Goal: Ask a question

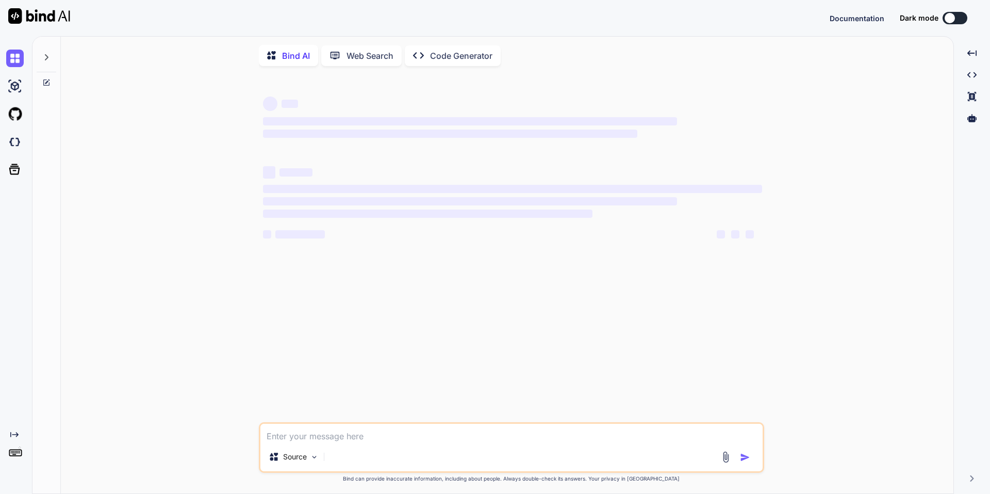
type textarea "x"
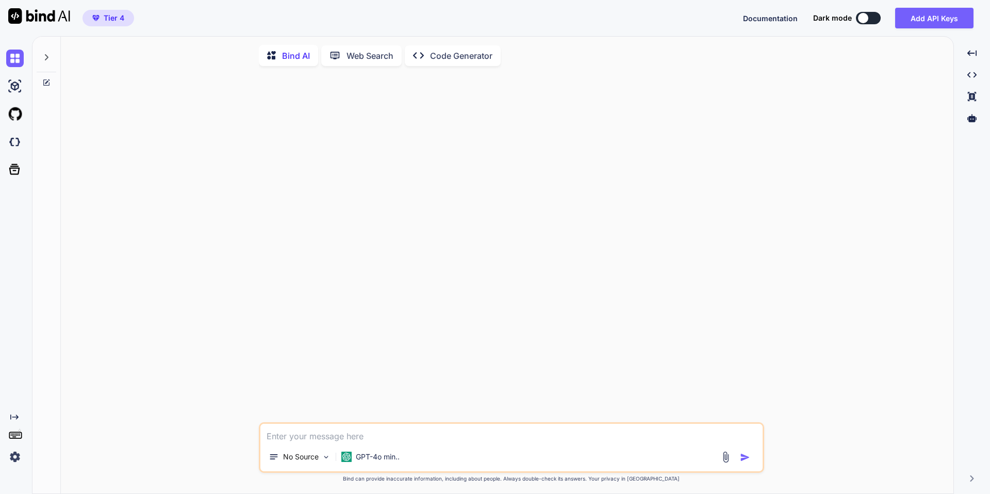
click at [45, 52] on div at bounding box center [47, 55] width 20 height 36
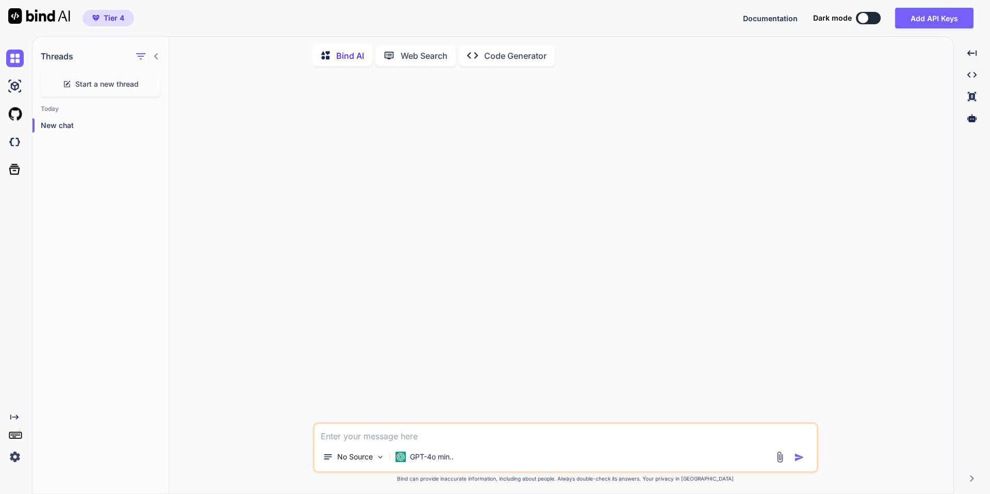
click at [15, 452] on img at bounding box center [15, 457] width 18 height 18
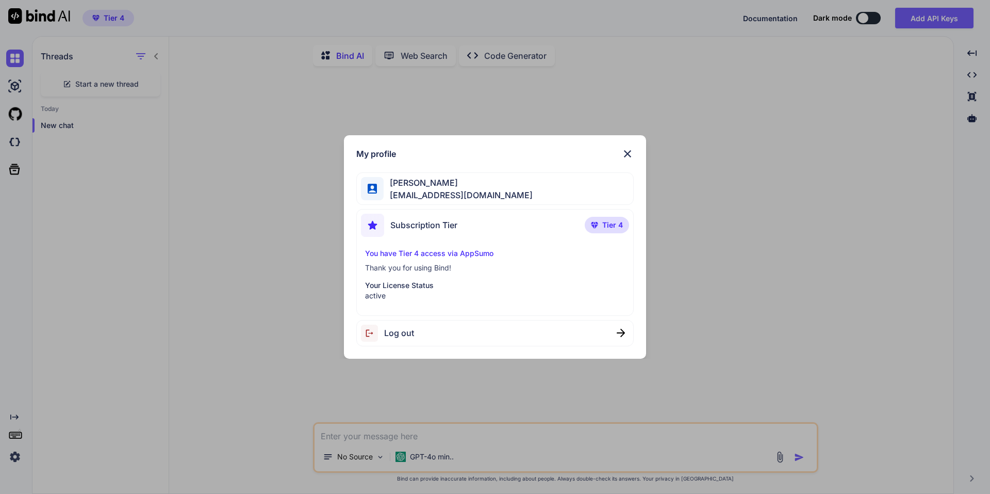
click at [175, 311] on div "My profile [PERSON_NAME] [EMAIL_ADDRESS][DOMAIN_NAME] Subscription Tier Tier 4 …" at bounding box center [495, 247] width 990 height 494
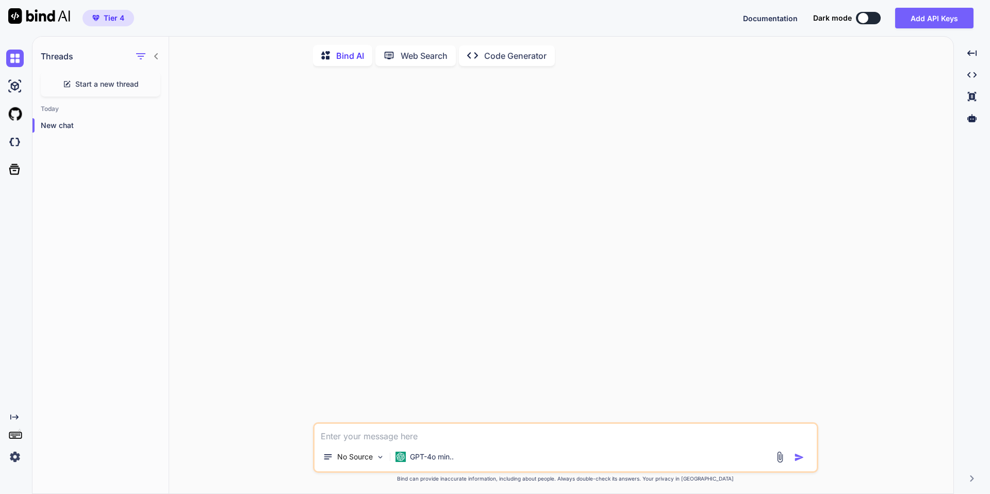
click at [83, 87] on span "Start a new thread" at bounding box center [106, 84] width 63 height 10
click at [68, 146] on p "New chat" at bounding box center [105, 146] width 128 height 10
click at [154, 146] on icon "button" at bounding box center [157, 146] width 6 height 6
click at [175, 190] on span "Delete" at bounding box center [181, 187] width 22 height 10
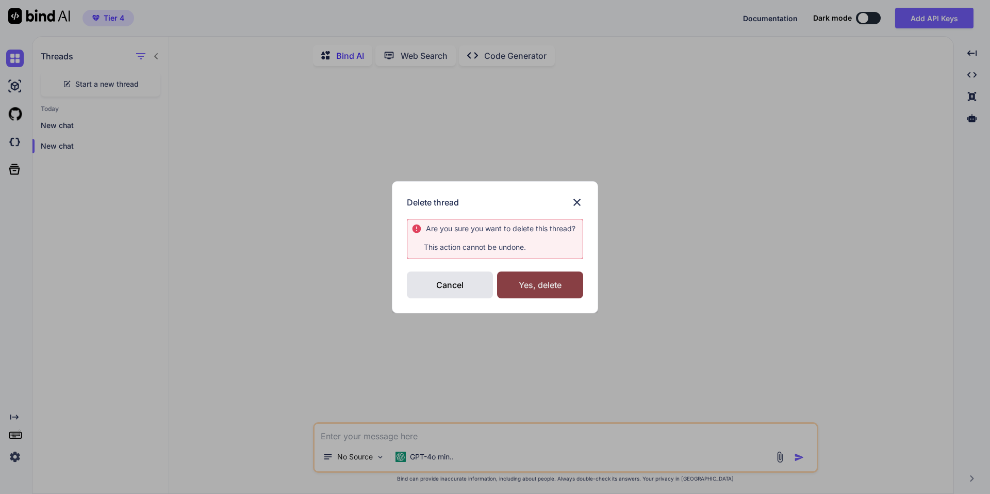
click at [547, 281] on div "Yes, delete" at bounding box center [540, 284] width 86 height 27
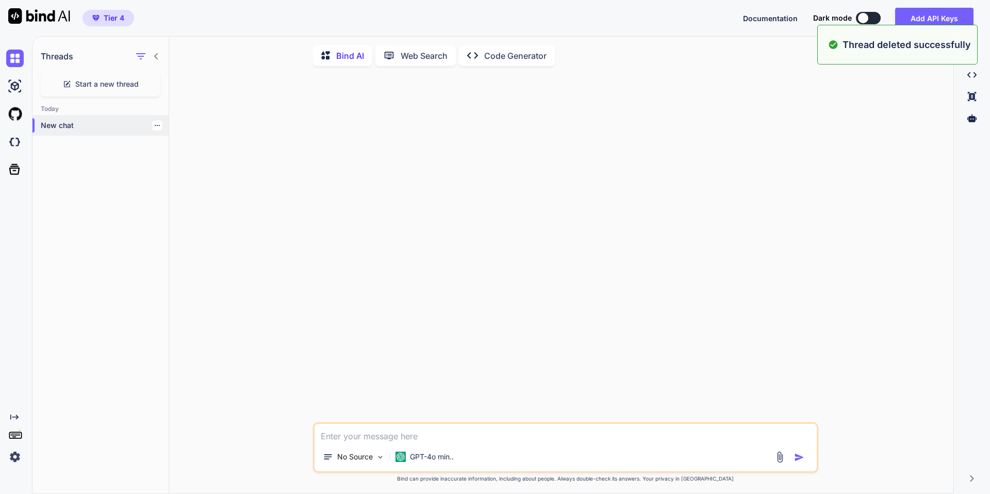
click at [57, 125] on p "New chat" at bounding box center [105, 125] width 128 height 10
click at [100, 126] on p "New chat" at bounding box center [105, 125] width 128 height 10
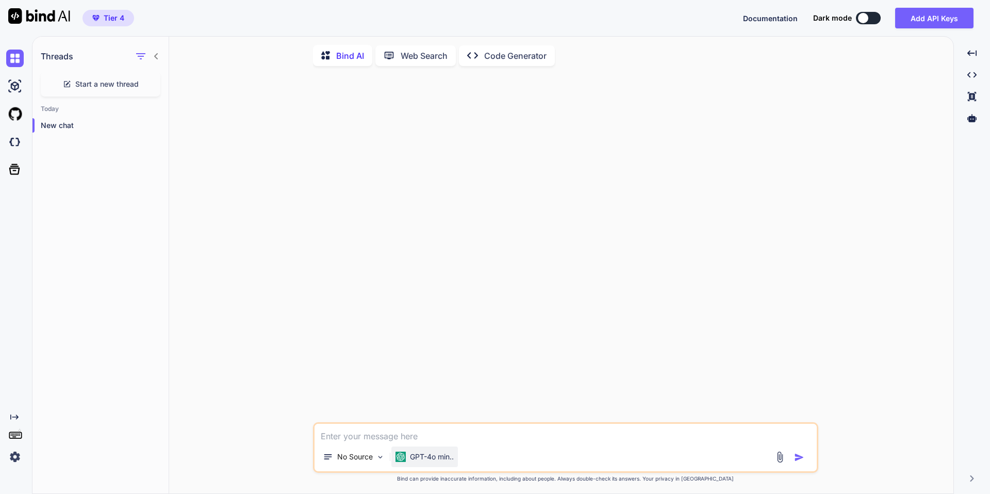
click at [424, 461] on p "GPT-4o min.." at bounding box center [432, 456] width 44 height 10
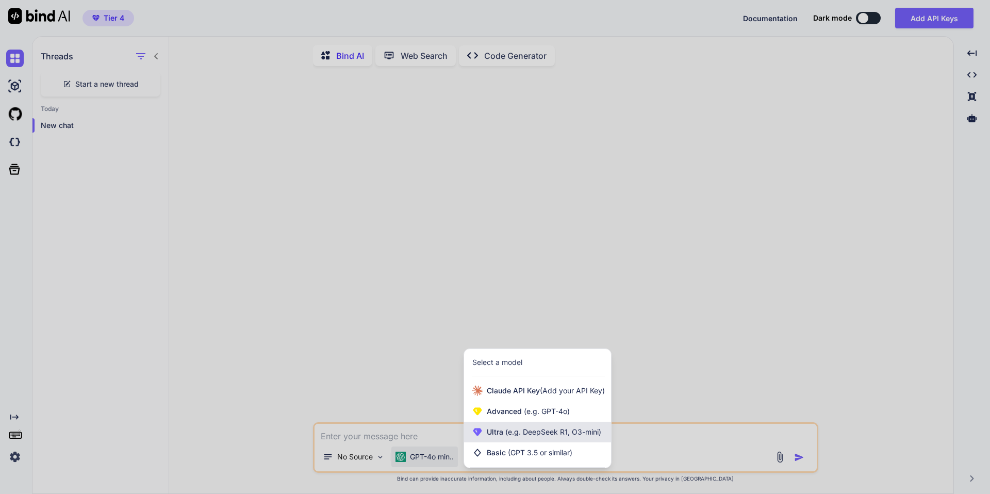
click at [587, 436] on span "(e.g. DeepSeek R1, O3-mini)" at bounding box center [552, 431] width 98 height 9
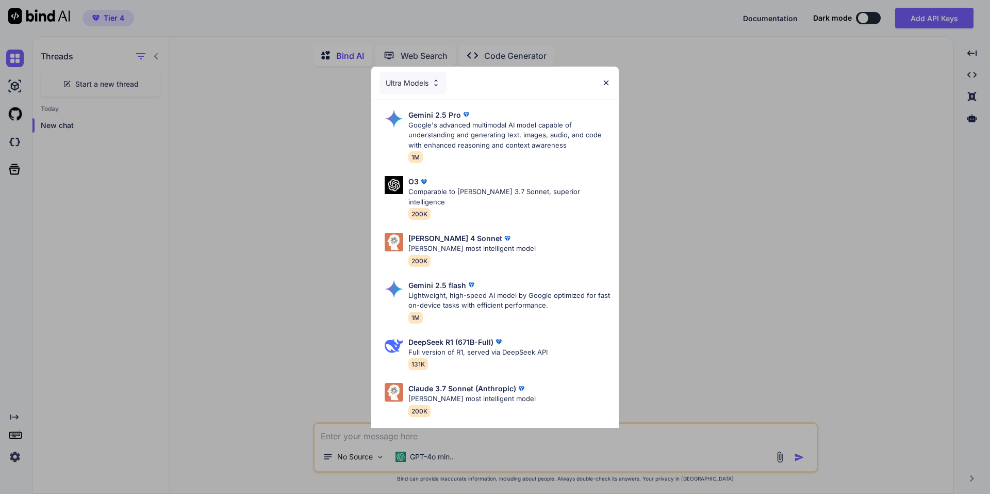
click at [480, 233] on div "[PERSON_NAME] 4 Sonnet" at bounding box center [471, 238] width 127 height 11
type textarea "x"
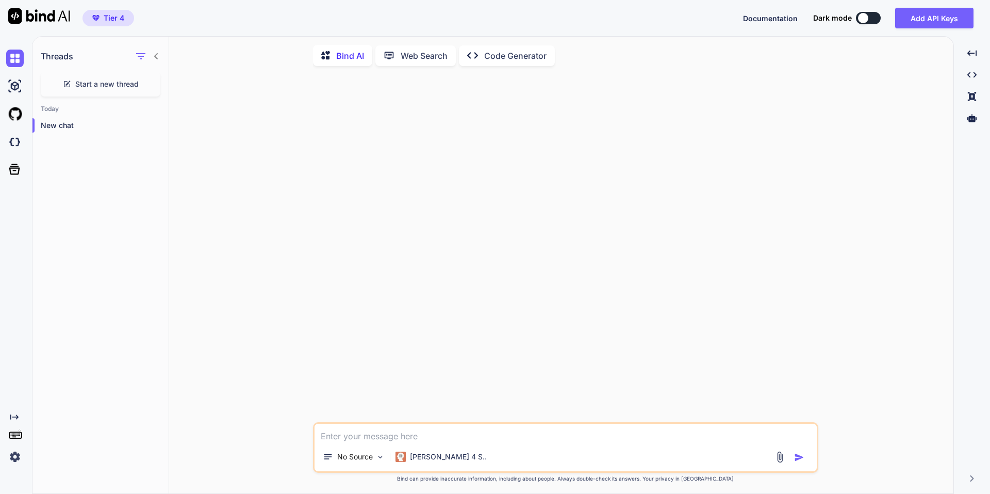
click at [371, 435] on textarea at bounding box center [566, 432] width 502 height 19
paste textarea "Lor ipsumdol sitam ConSectetur Adip eli seddoeiu tem Incid Utlab. Etd magnaa en…"
type textarea "Lor ipsumdol sitam ConSectetur Adip eli seddoeiu tem Incid Utlab. Etd magnaa en…"
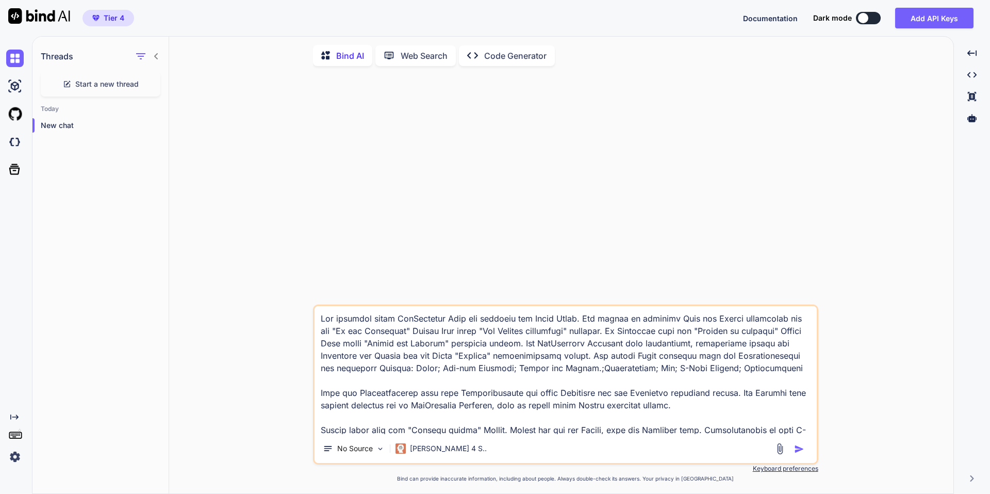
scroll to position [26, 0]
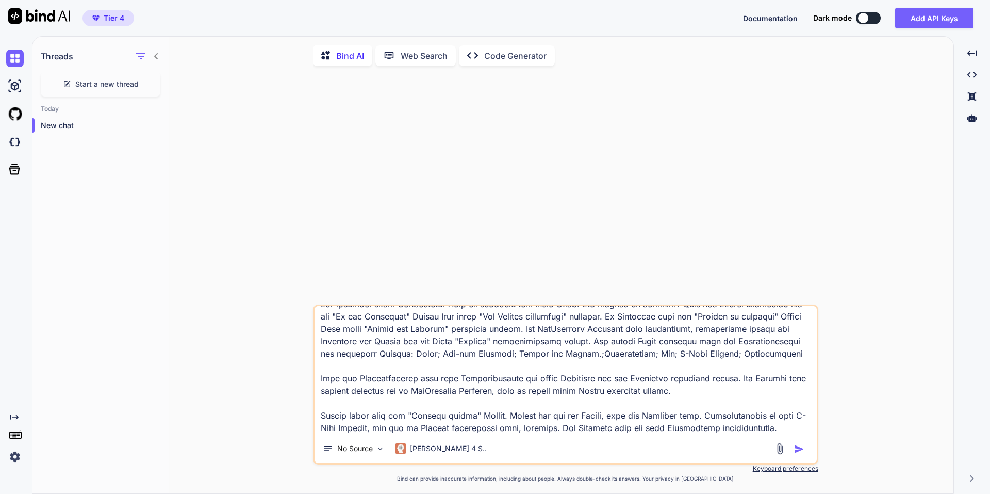
type textarea "x"
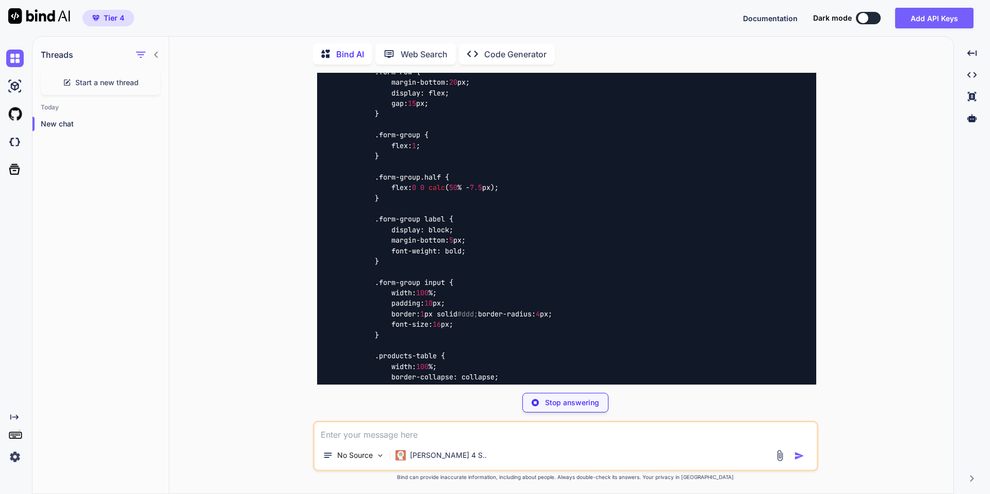
scroll to position [1392, 0]
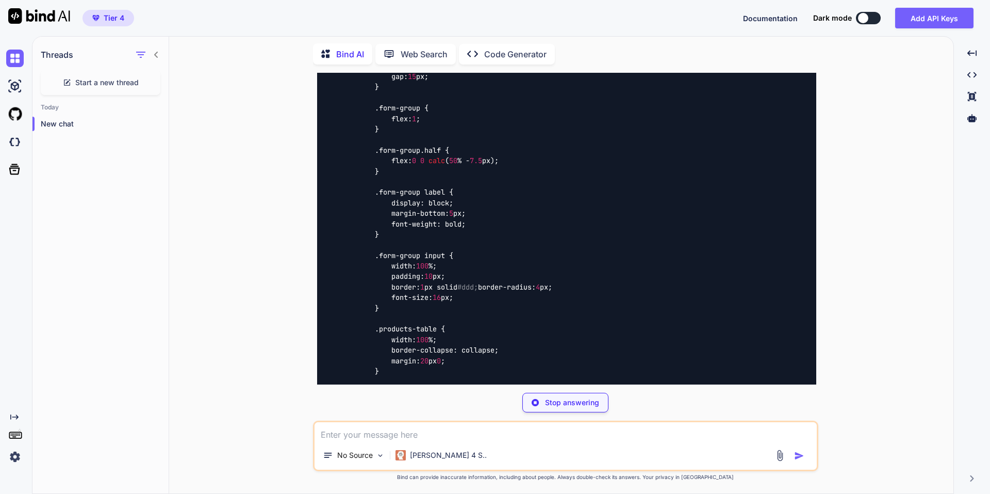
type textarea "x"
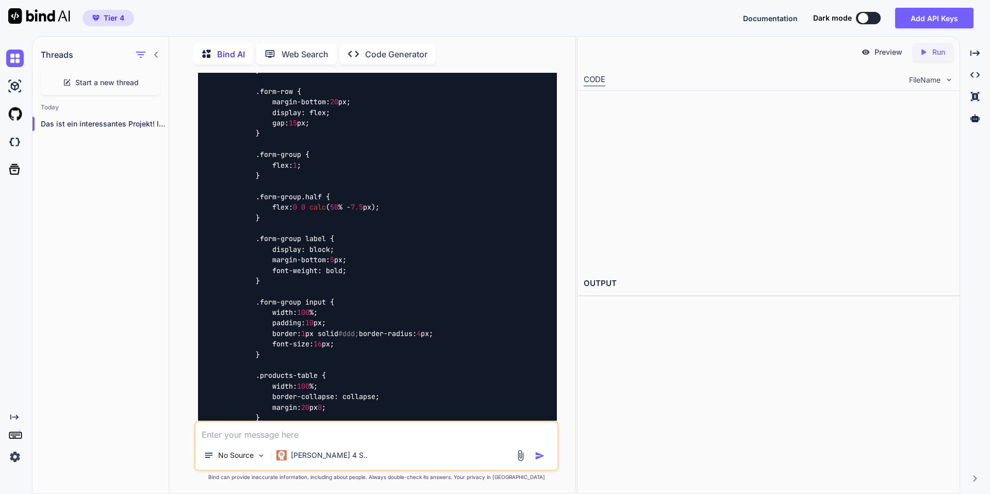
scroll to position [1439, 0]
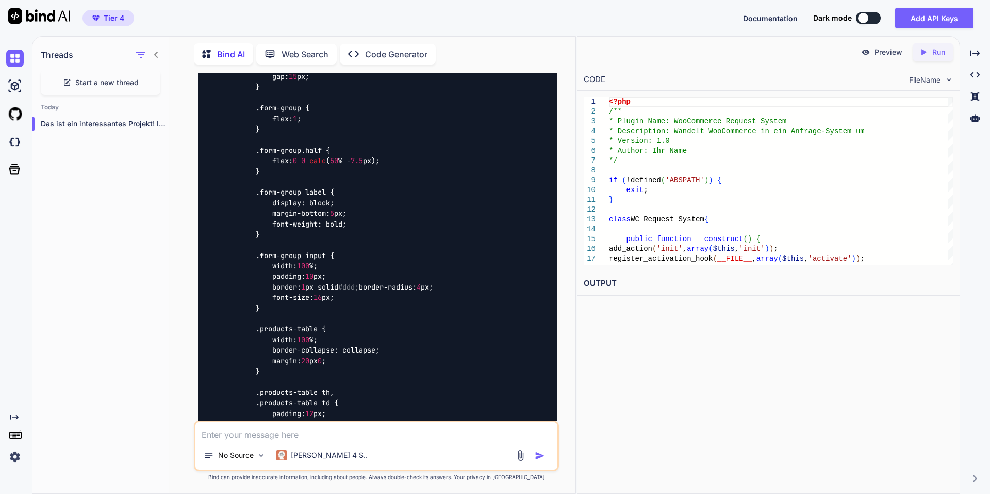
click at [126, 77] on span "Start a new thread" at bounding box center [106, 82] width 63 height 10
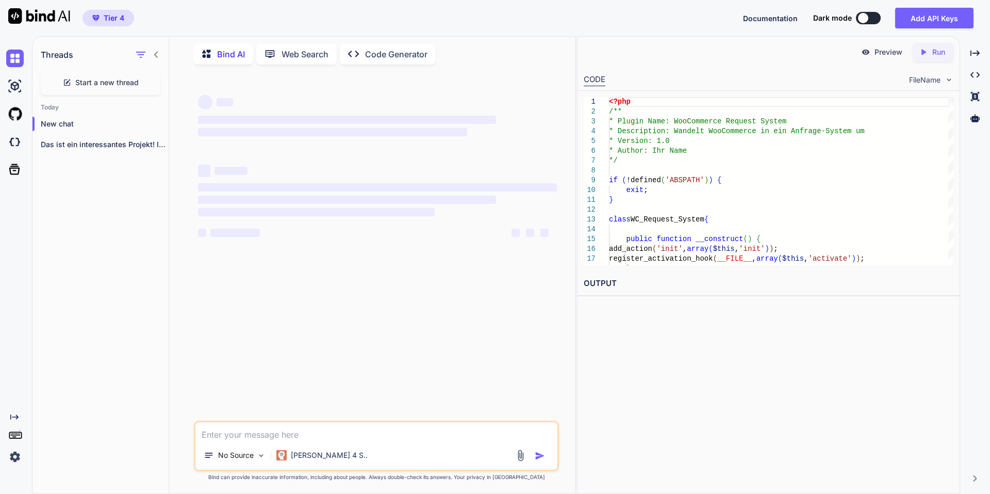
scroll to position [0, 0]
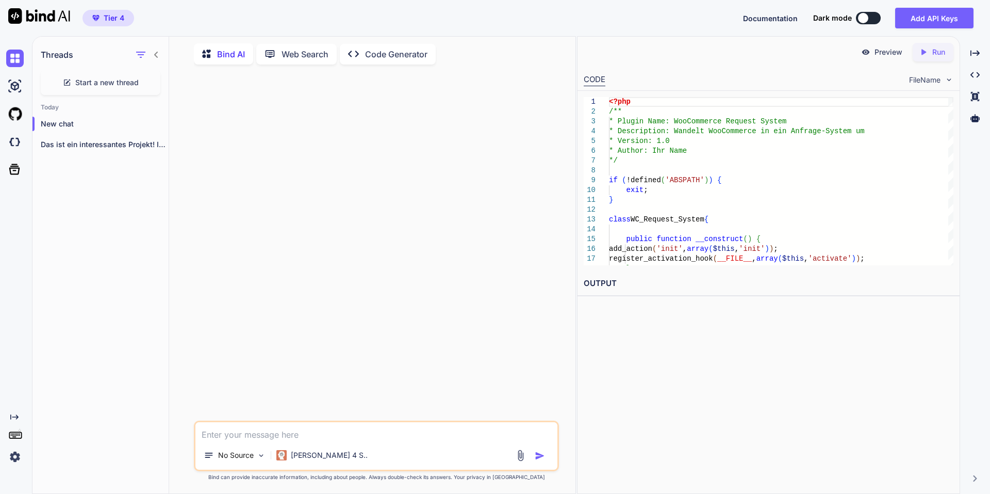
click at [232, 430] on textarea at bounding box center [376, 431] width 362 height 19
paste textarea "Ich betreibe einen WooCommerce Shop und verwende das Astra Theme. Ich möchte di…"
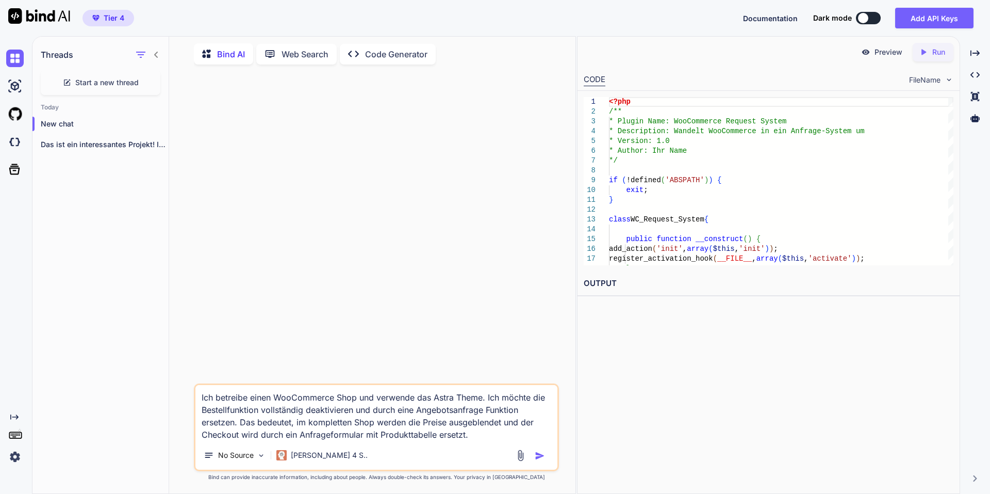
type textarea "Ich betreibe einen WooCommerce Shop und verwende das Astra Theme. Ich möchte di…"
click at [543, 451] on img "button" at bounding box center [540, 455] width 10 height 10
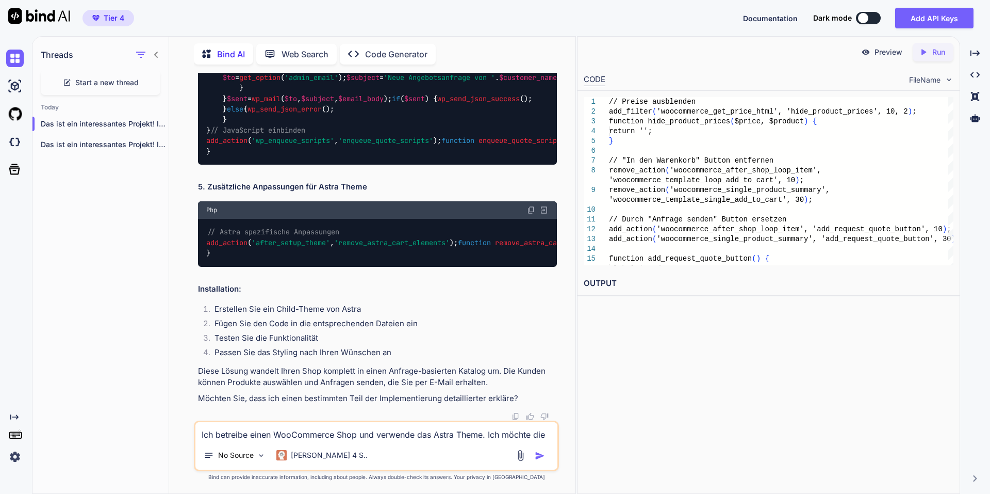
scroll to position [2748, 0]
